Goal: Task Accomplishment & Management: Manage account settings

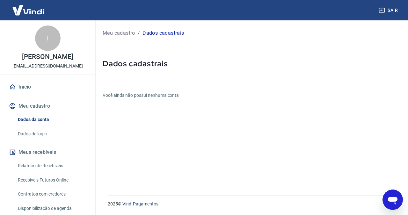
click at [23, 88] on link "Início" at bounding box center [48, 87] width 80 height 14
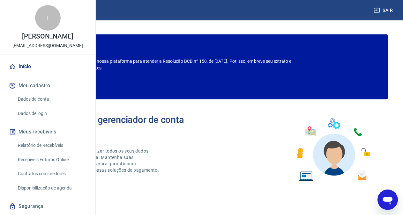
click at [40, 106] on link "Dados da conta" at bounding box center [51, 99] width 72 height 13
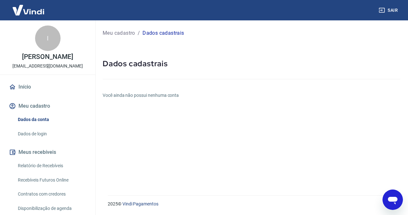
click at [42, 108] on button "Meu cadastro" at bounding box center [48, 106] width 80 height 14
click at [46, 106] on button "Meu cadastro" at bounding box center [48, 106] width 80 height 14
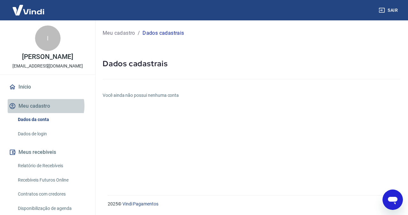
click at [46, 106] on button "Meu cadastro" at bounding box center [48, 106] width 80 height 14
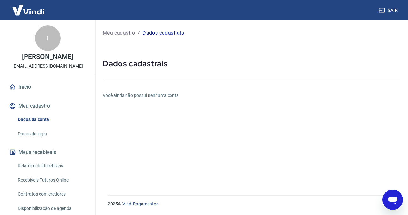
click at [46, 106] on button "Meu cadastro" at bounding box center [48, 106] width 80 height 14
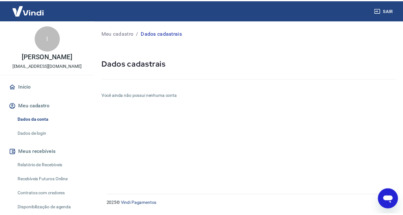
scroll to position [38, 0]
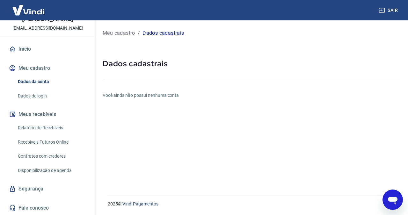
click at [26, 189] on link "Segurança" at bounding box center [48, 189] width 80 height 14
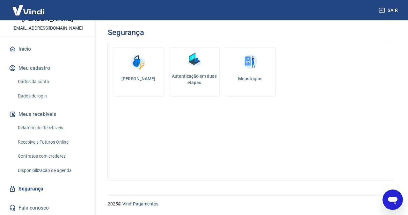
click at [199, 68] on img at bounding box center [194, 59] width 19 height 19
